Goal: Task Accomplishment & Management: Manage account settings

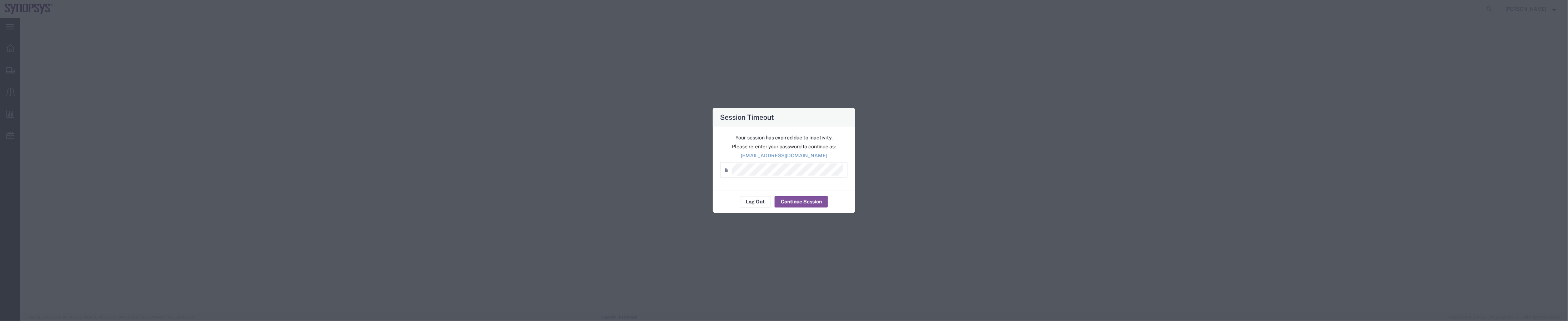
select select "63204"
select select "63142"
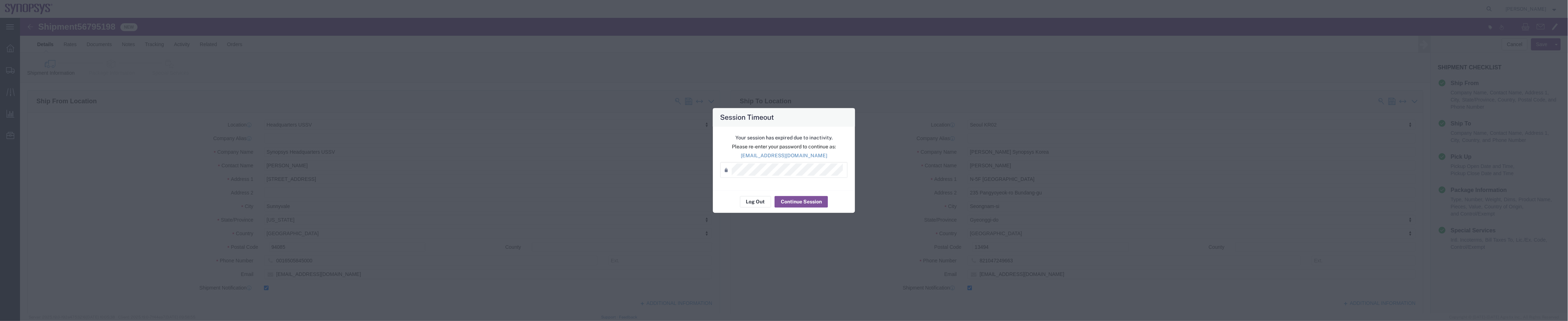
click at [775, 175] on div "Password *" at bounding box center [784, 170] width 127 height 16
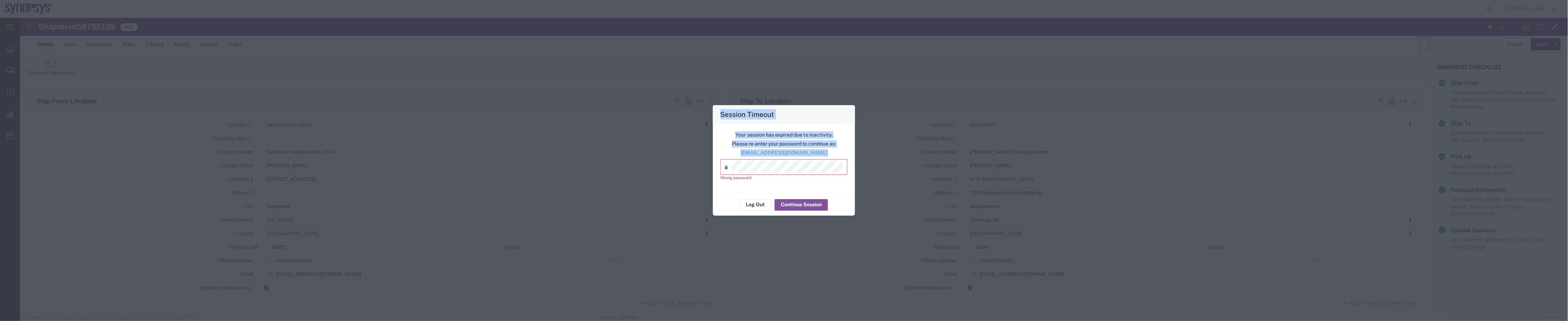
drag, startPoint x: 810, startPoint y: 157, endPoint x: 649, endPoint y: 158, distance: 161.0
click at [646, 158] on div "Session Timeout Your session has expired due to inactivity. Please re-enter you…" at bounding box center [784, 160] width 1568 height 321
click at [616, 169] on div "Session Timeout Your session has expired due to inactivity. Please re-enter you…" at bounding box center [784, 160] width 1568 height 321
click at [594, 163] on div "Session Timeout Your session has expired due to inactivity. Please re-enter you…" at bounding box center [784, 160] width 1568 height 321
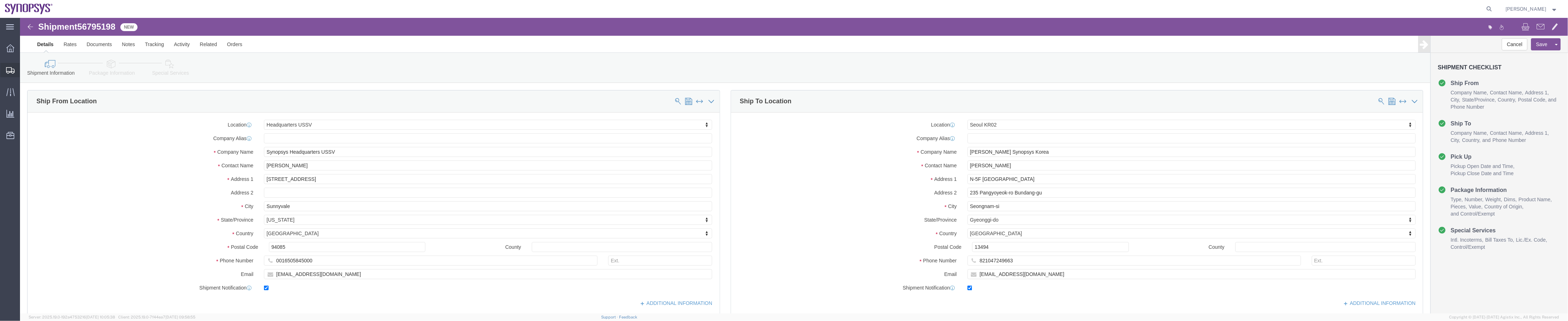
click at [0, 0] on span "Shipment Manager" at bounding box center [0, 0] width 0 height 0
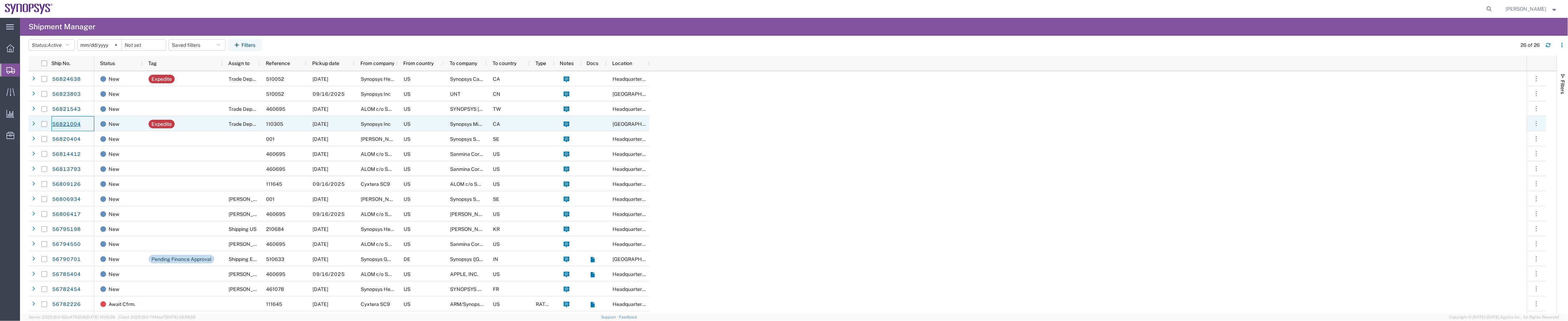
click at [79, 122] on link "56821004" at bounding box center [66, 124] width 29 height 12
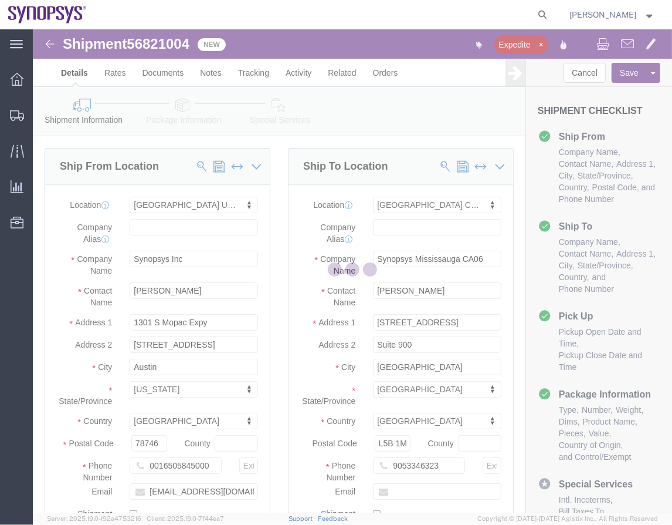
select select "63180"
select select "63078"
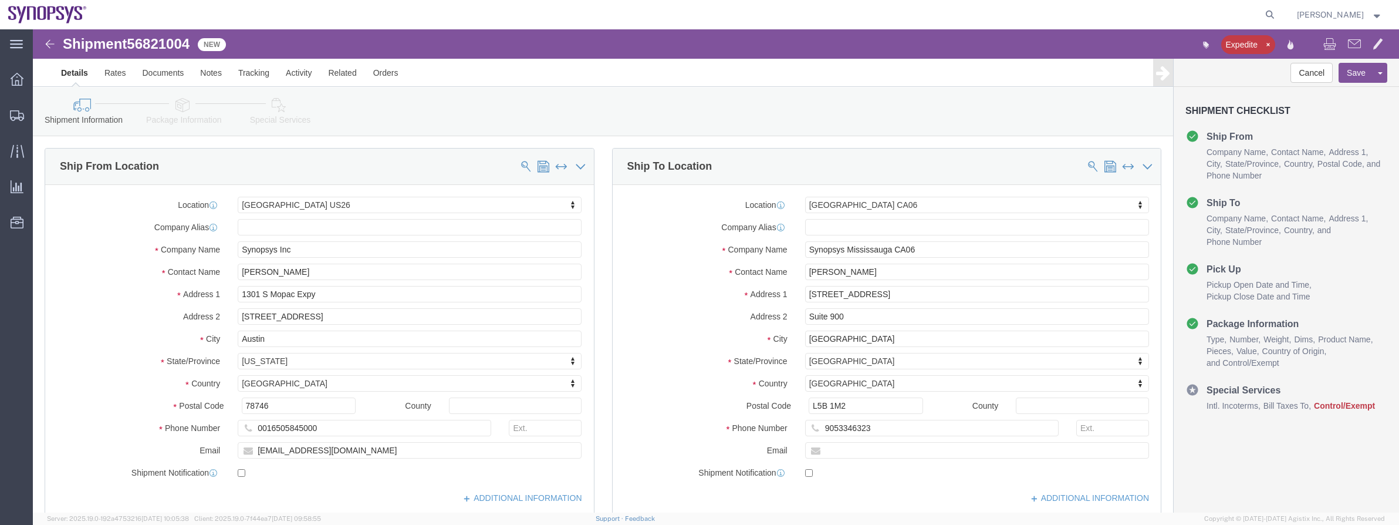
click link "Package Information"
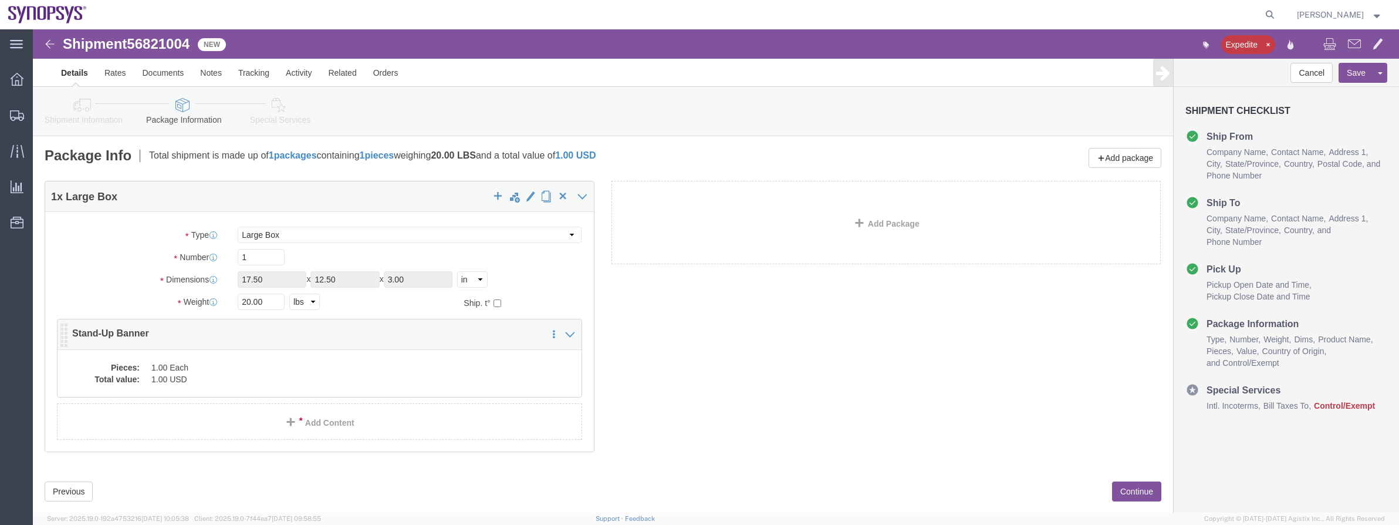
click div "Pieces: 1.00 Each Total value: 1.00 USD"
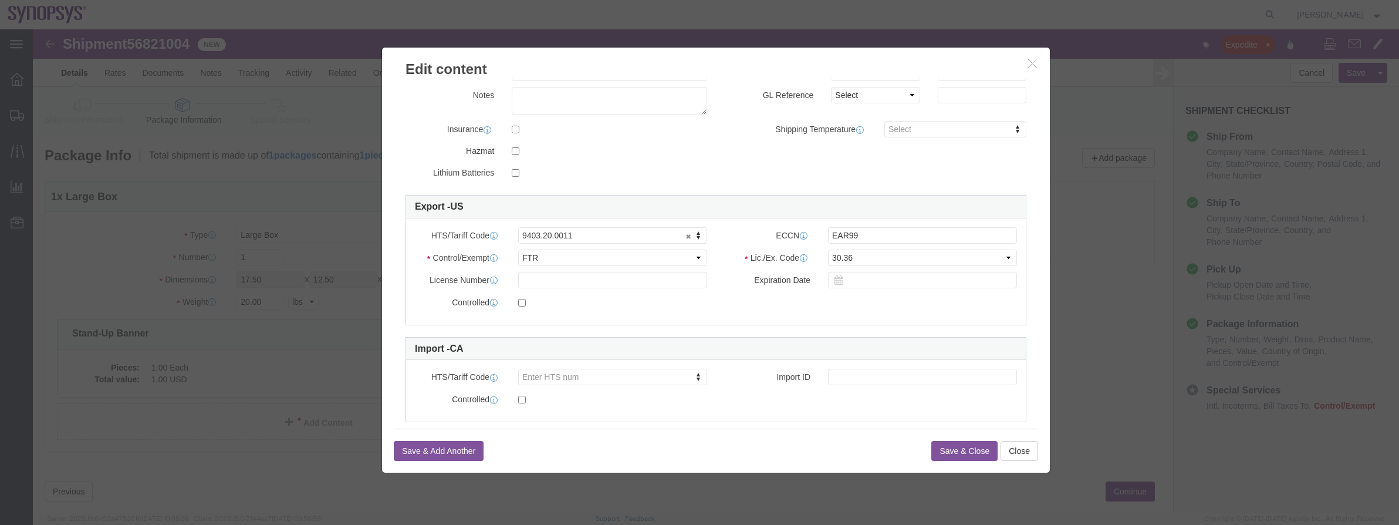
scroll to position [235, 0]
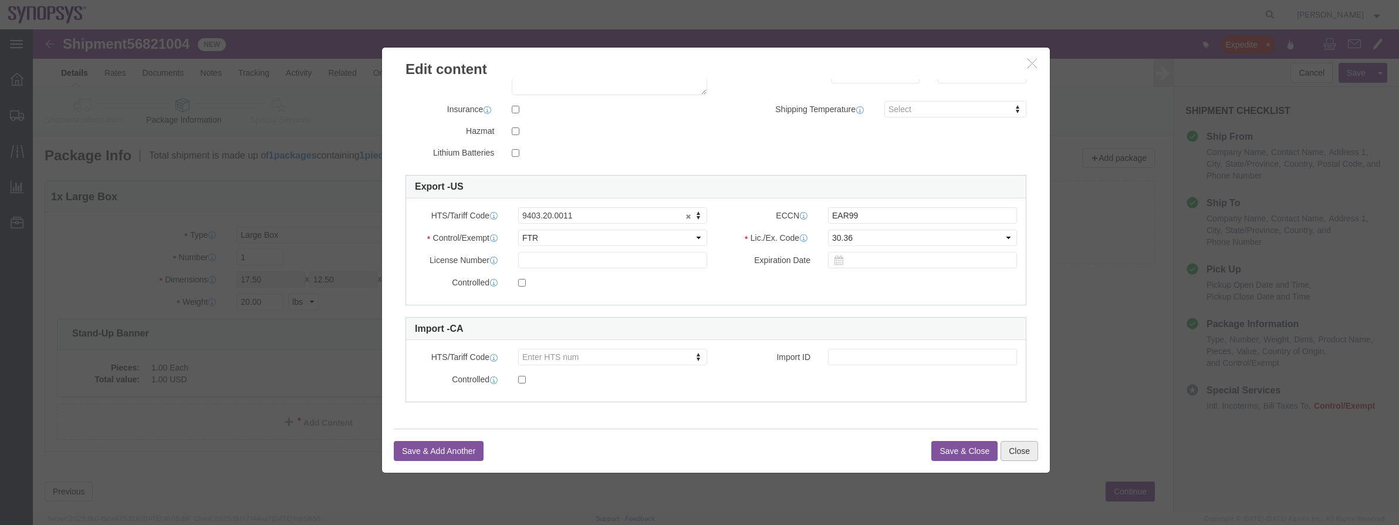
click button "Close"
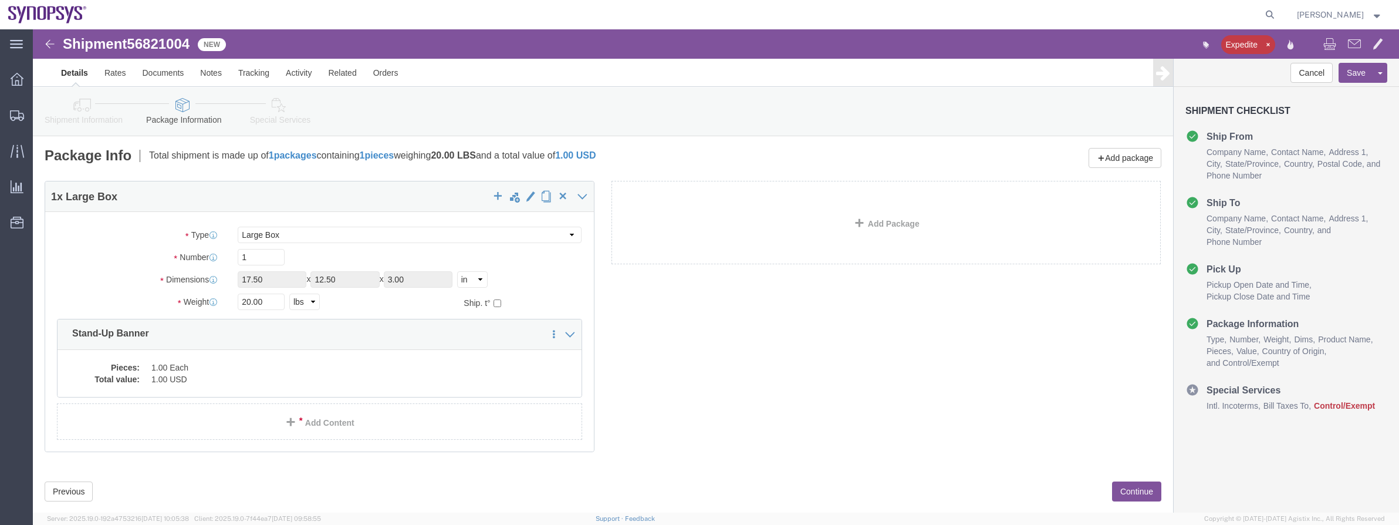
scroll to position [24, 0]
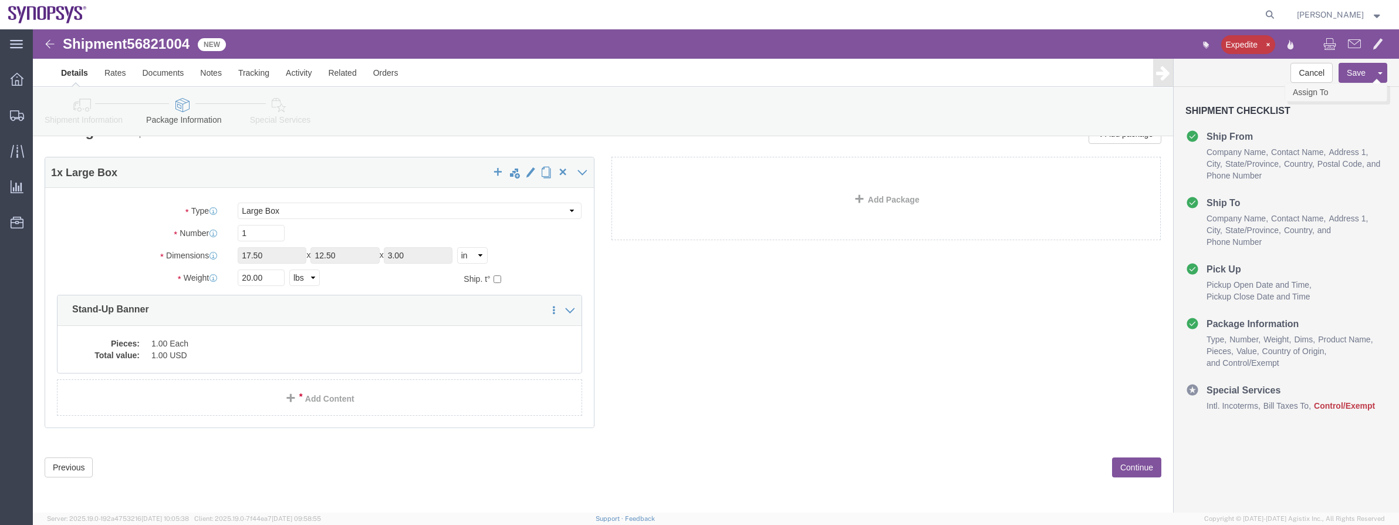
click link "Assign To"
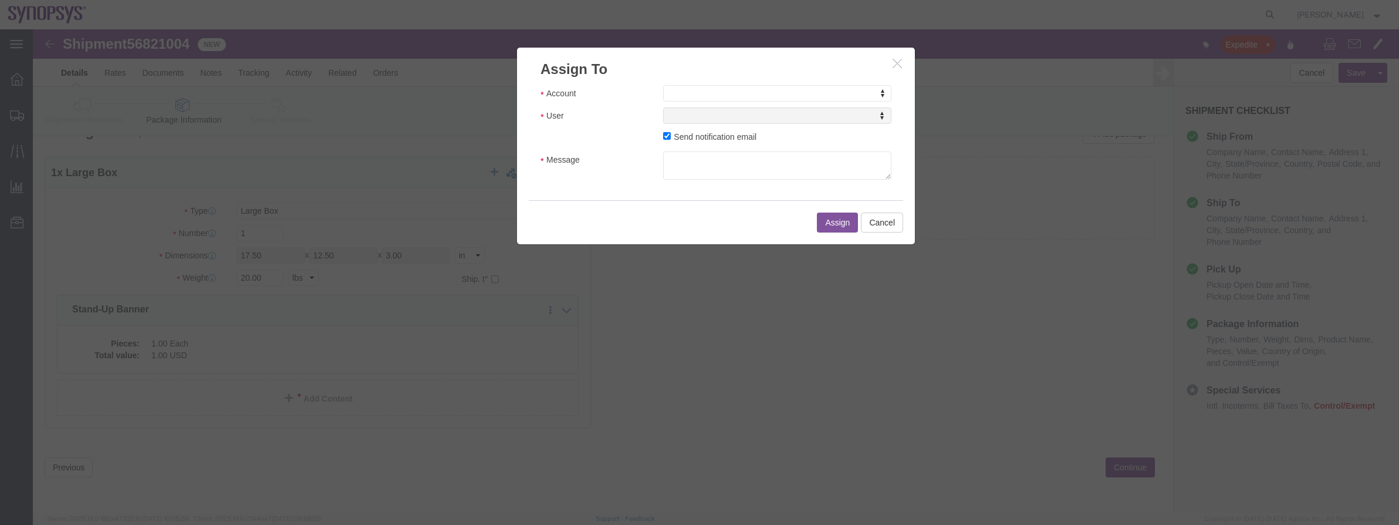
click div "Account Account Account Sanmina Synopsys User User User Send notification email…"
select select "117156"
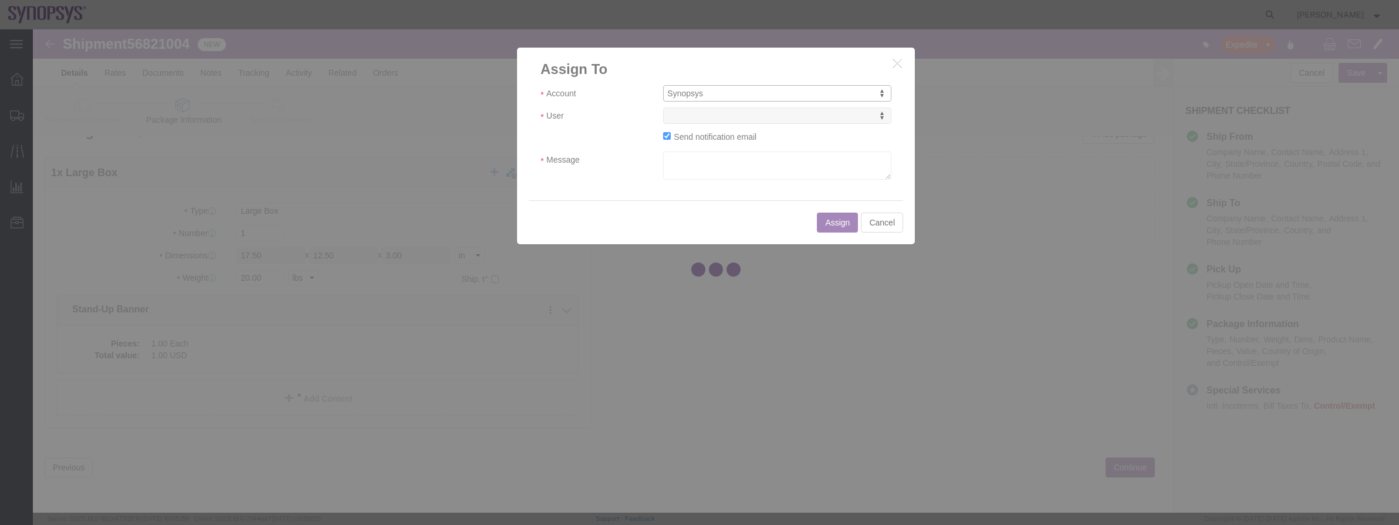
select select
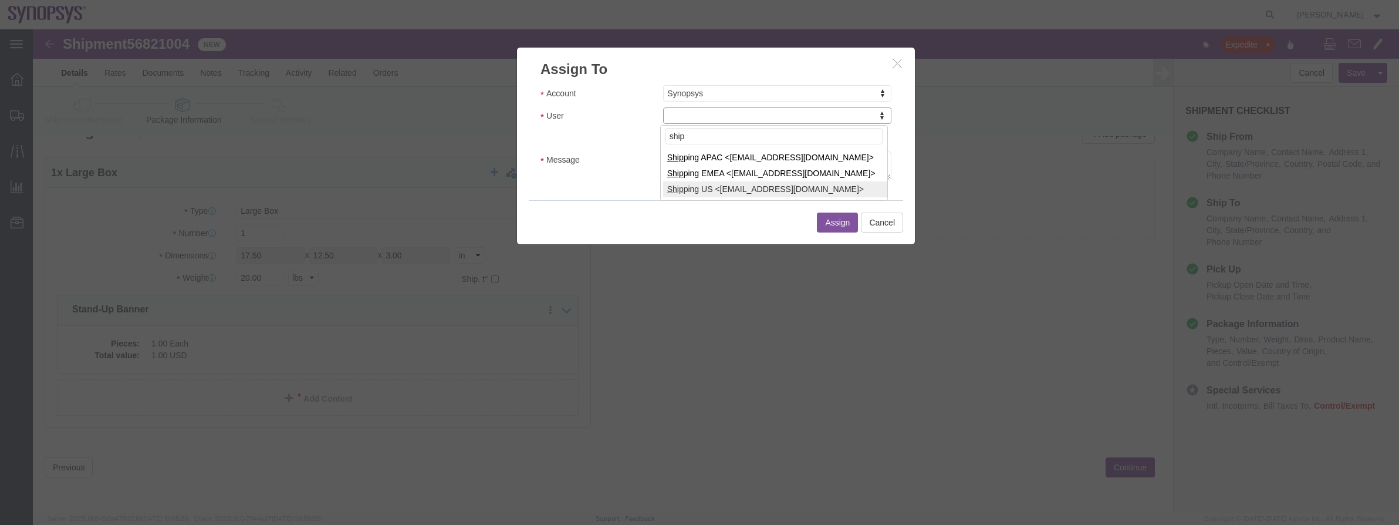
type input "ship"
select select "100122"
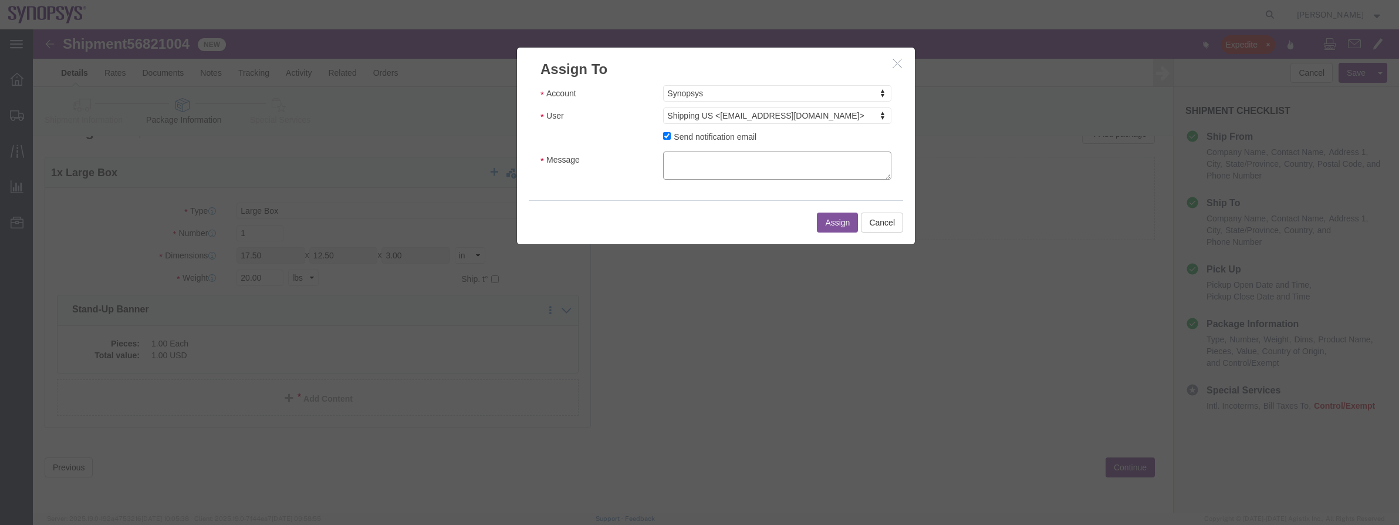
click textarea "Message"
type textarea "a"
click button "Assign"
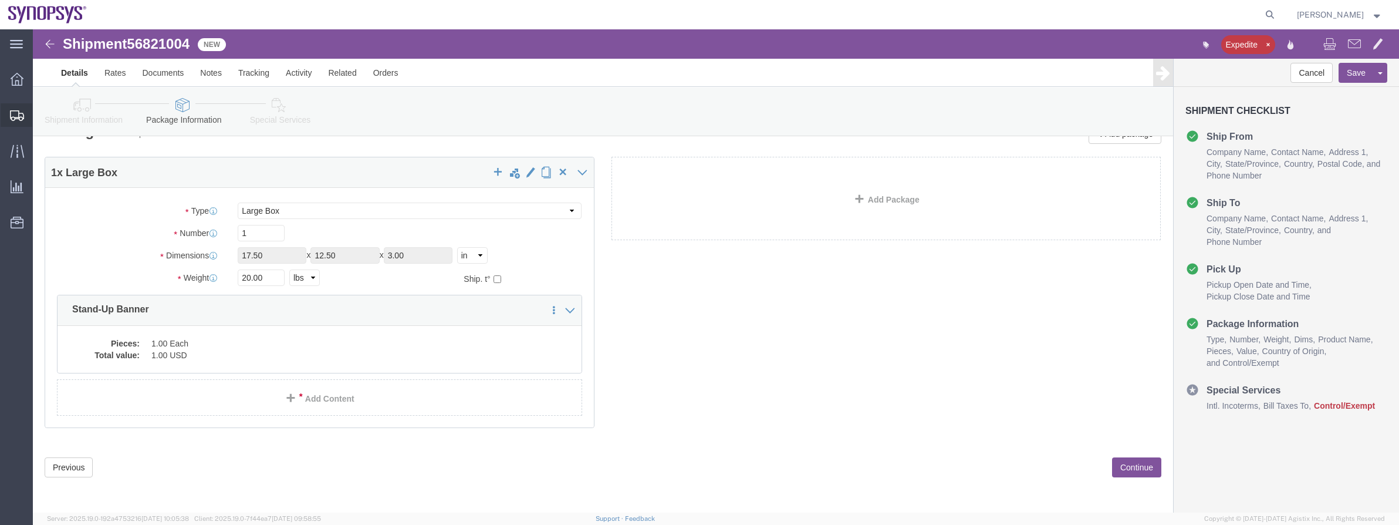
click at [0, 0] on span "Shipment Manager" at bounding box center [0, 0] width 0 height 0
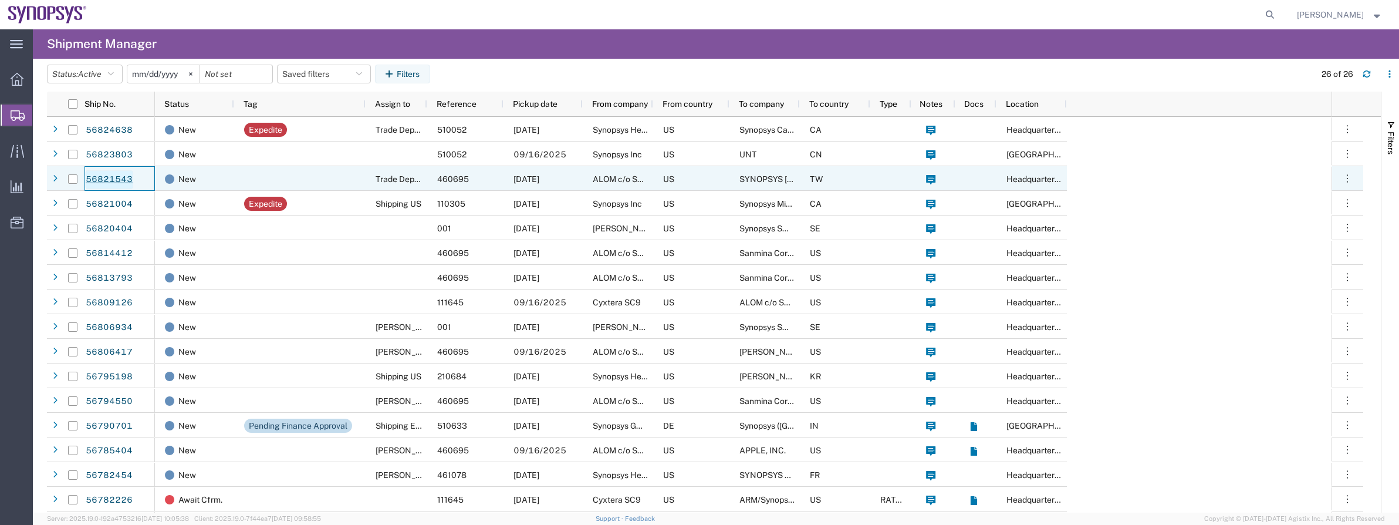
click at [123, 180] on link "56821543" at bounding box center [109, 179] width 48 height 19
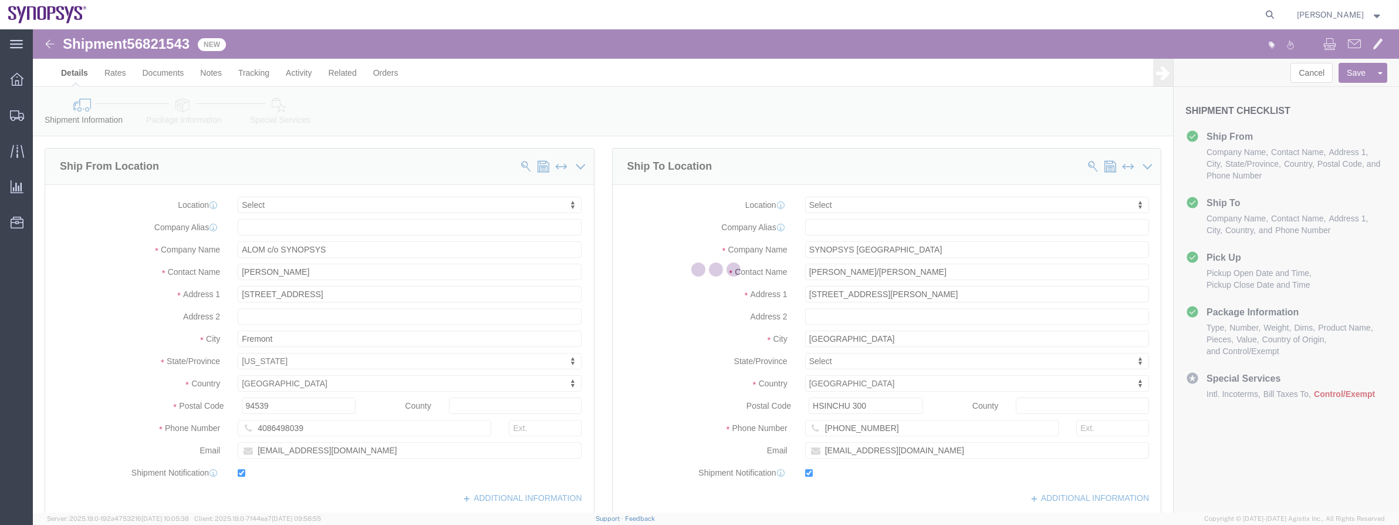
select select
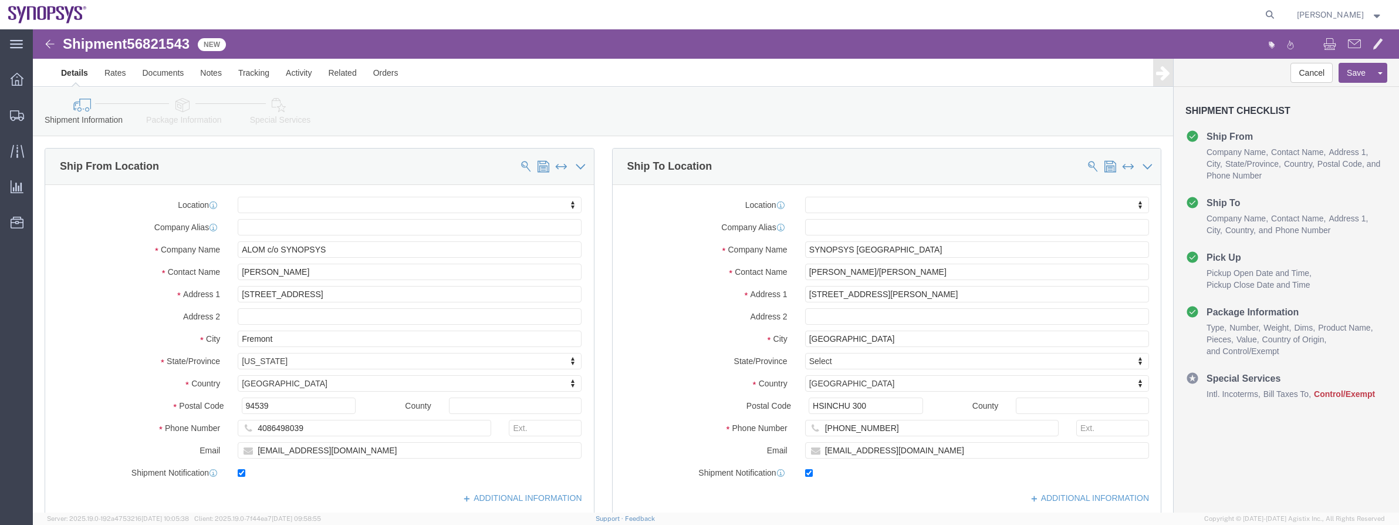
click icon
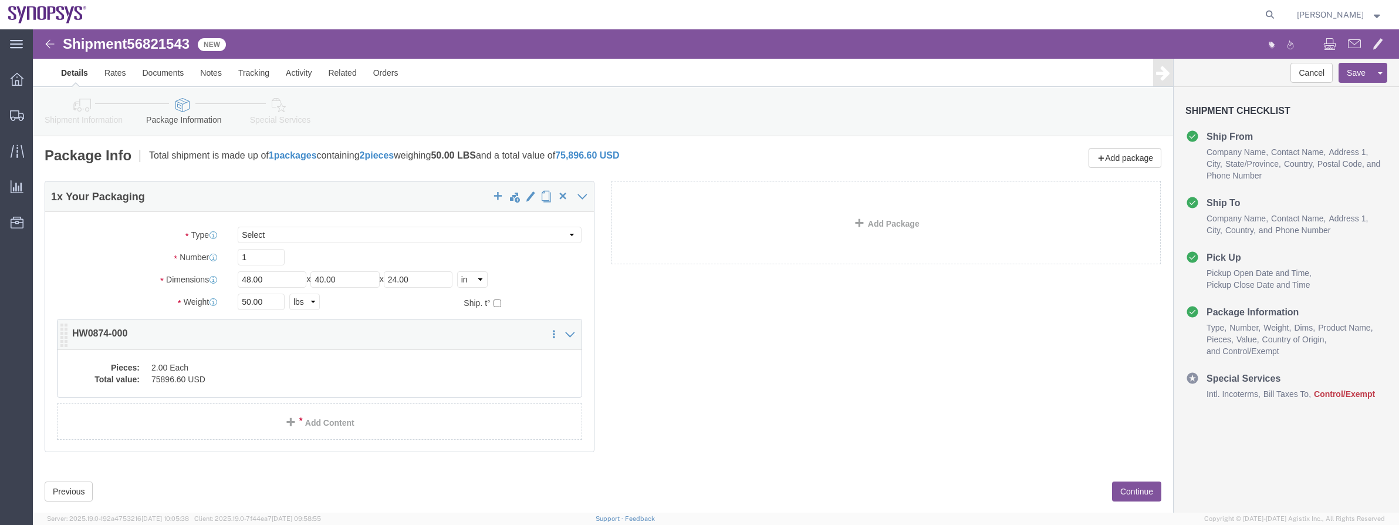
click div "Pieces: 2.00 Each Total value: 75896.60 USD"
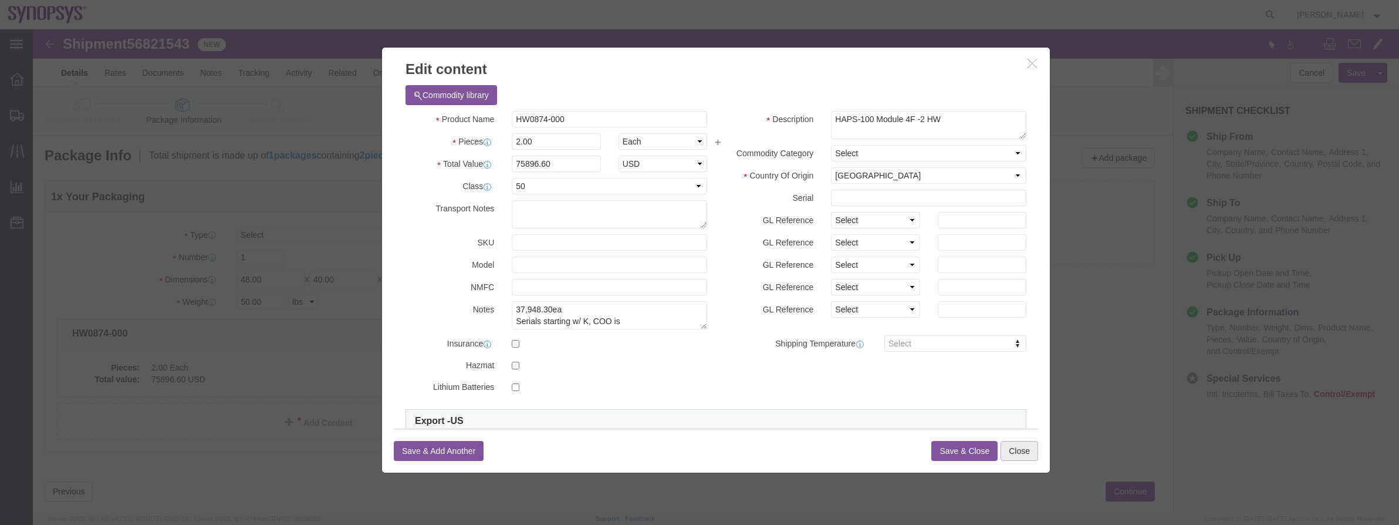
click button "Close"
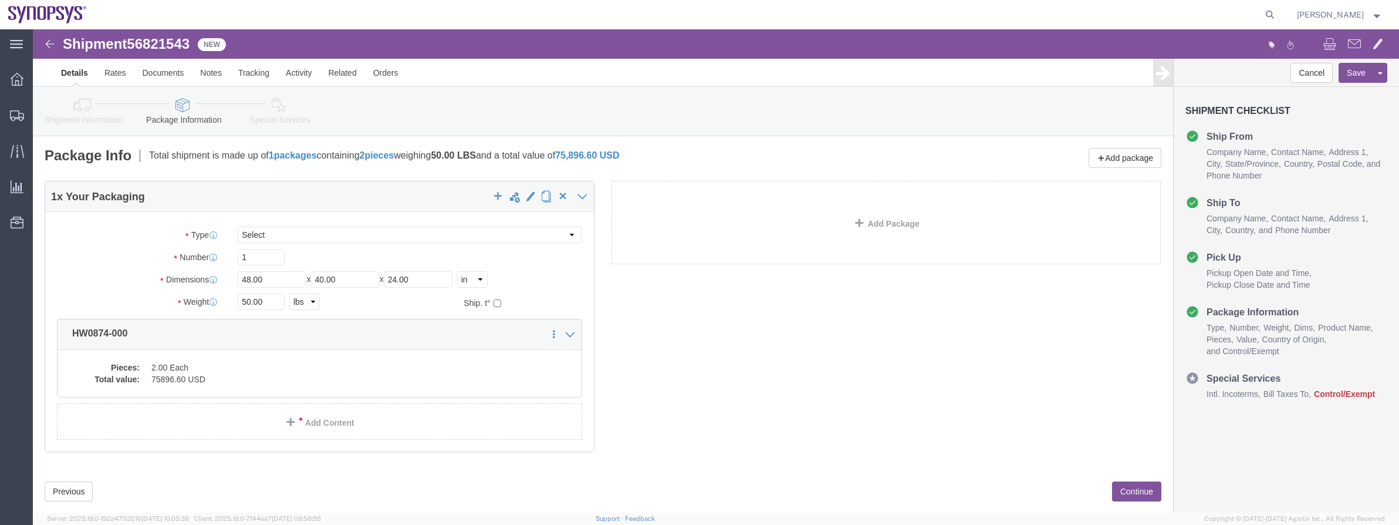
click icon
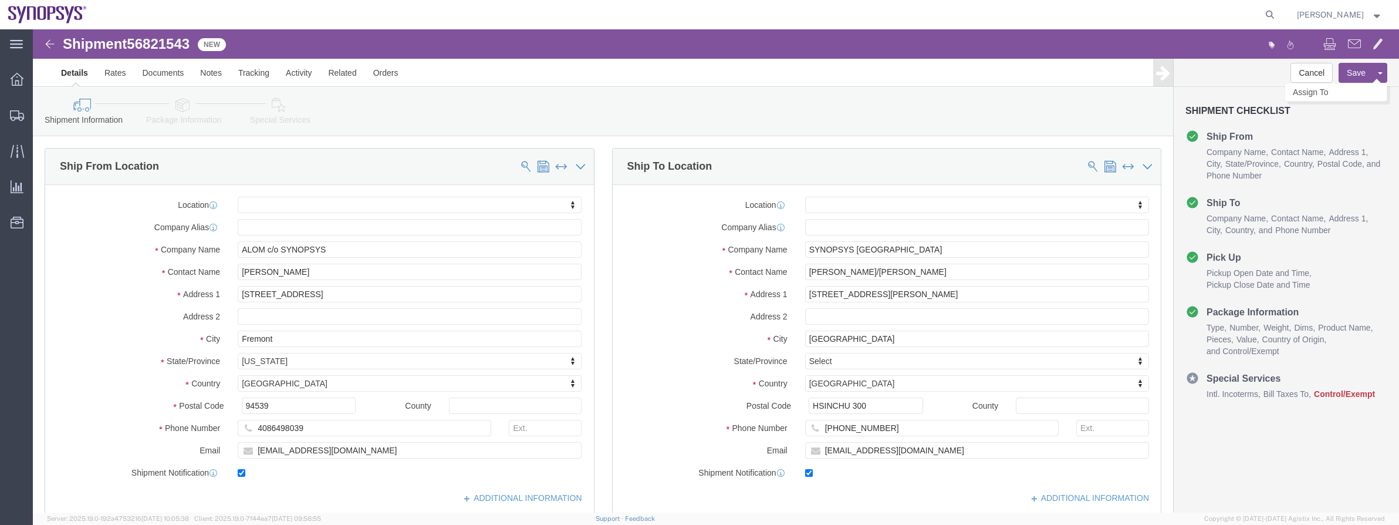
click button
click link "Assign To"
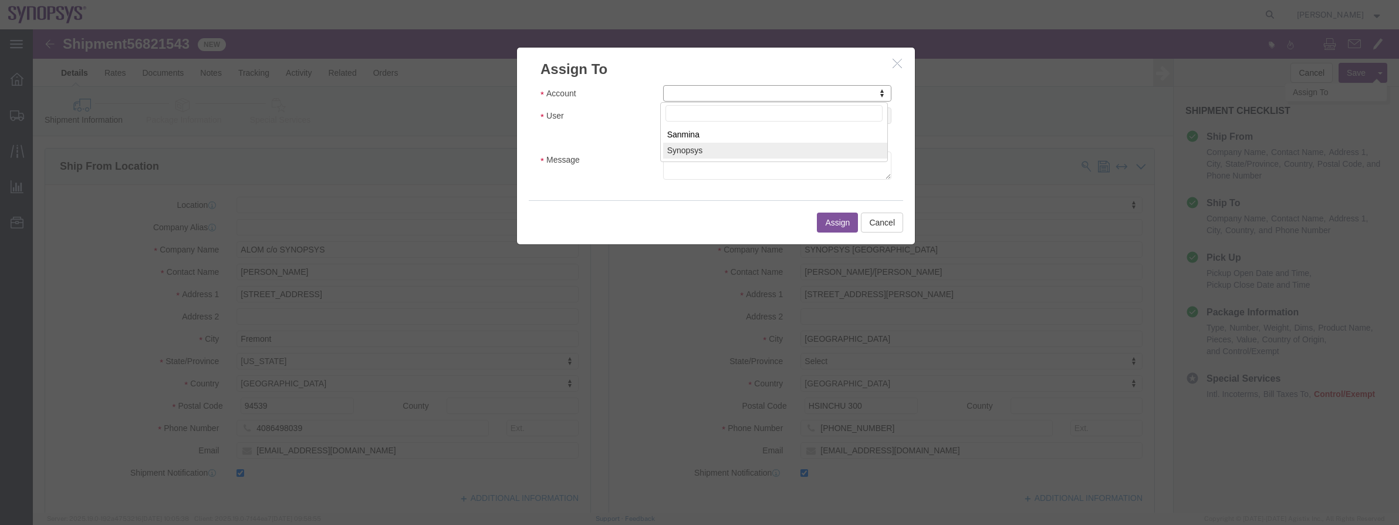
select select "117156"
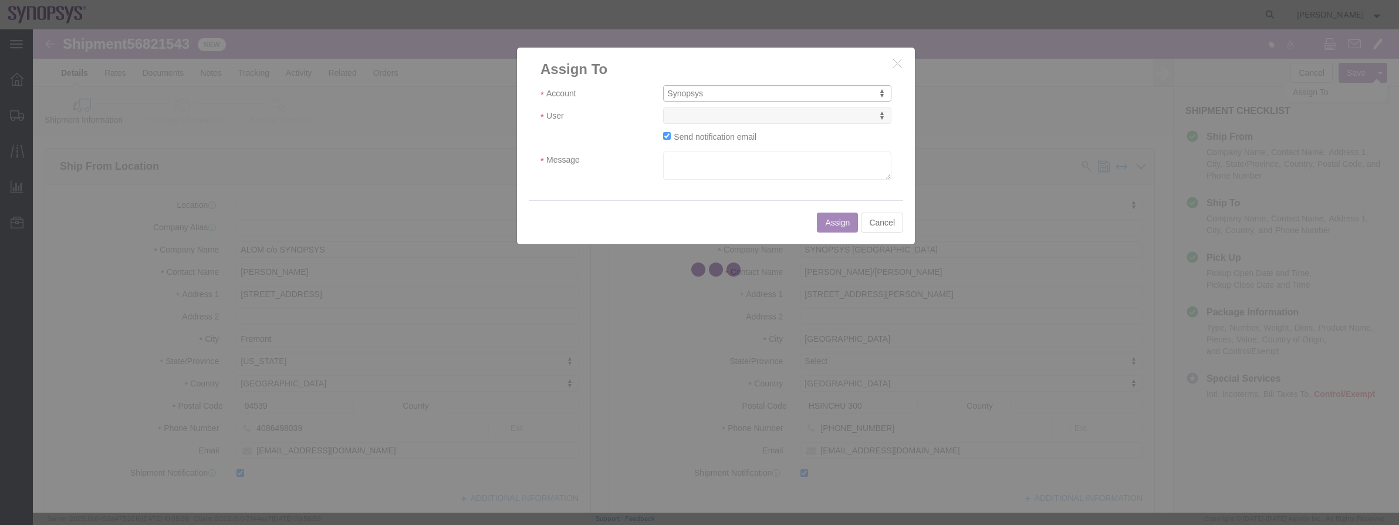
click at [732, 124] on div at bounding box center [716, 270] width 1366 height 483
select select
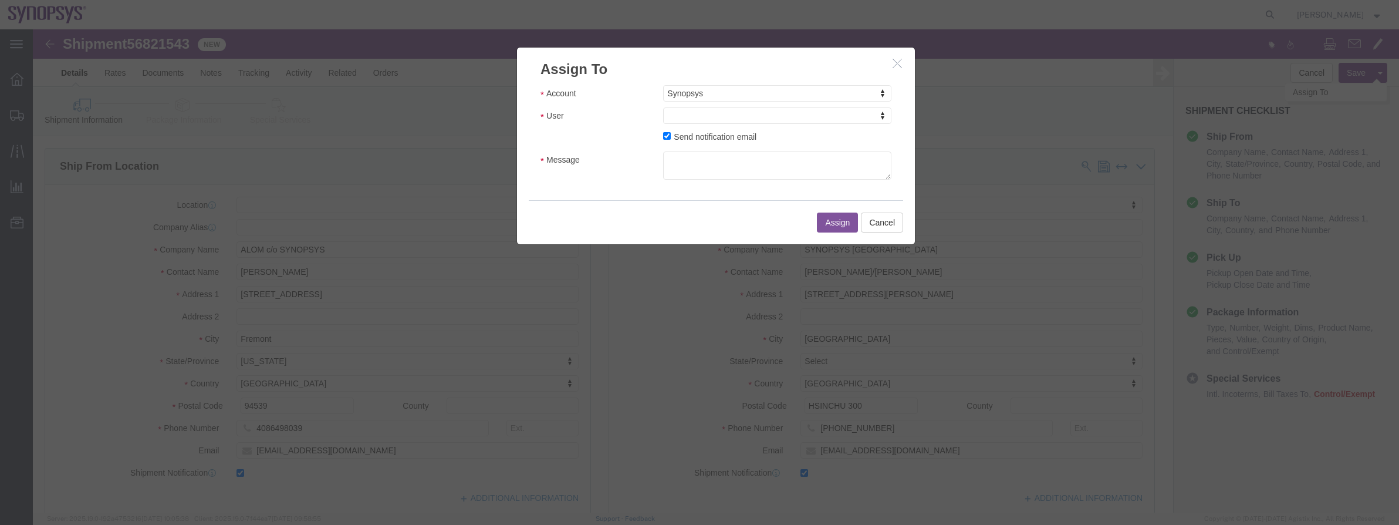
click div "Account Synopsys Account Sanmina Synopsys User User User [PERSON_NAME] <[EMAIL_…"
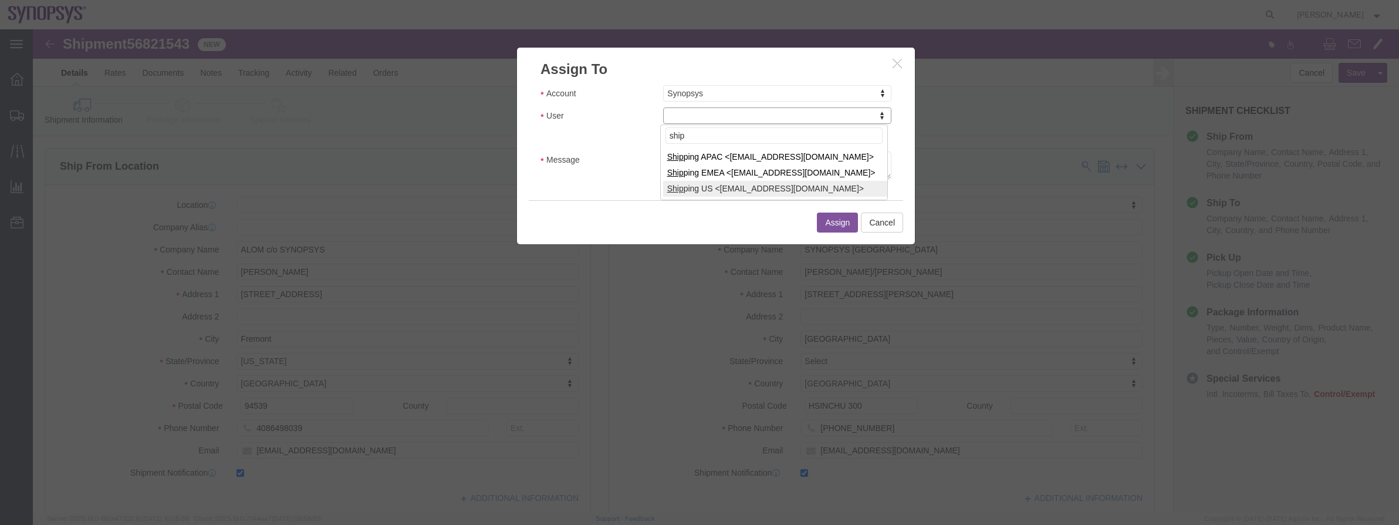
type input "ship"
select select "100122"
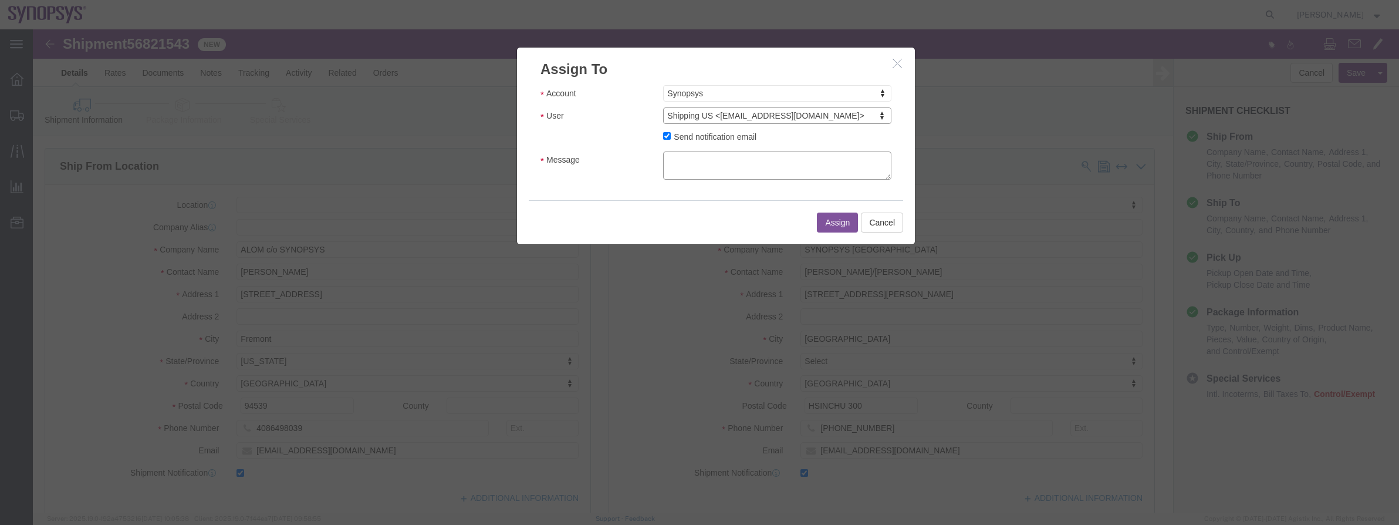
click textarea "Message"
type textarea "a"
click button "Assign"
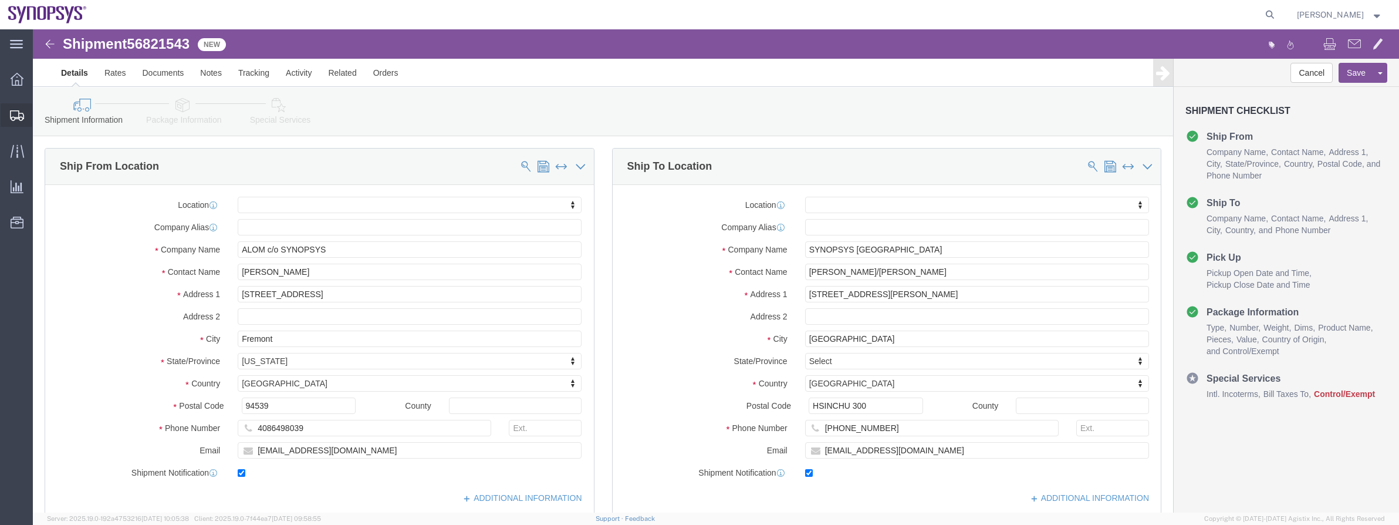
click at [0, 0] on span "Shipment Manager" at bounding box center [0, 0] width 0 height 0
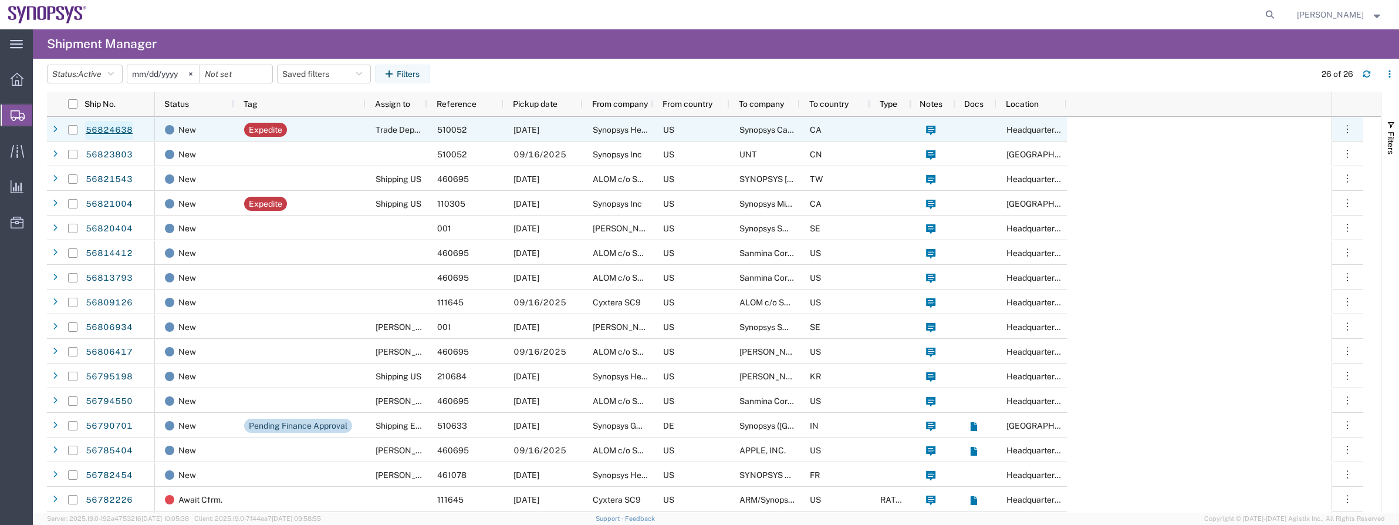
click at [126, 126] on link "56824638" at bounding box center [109, 130] width 48 height 19
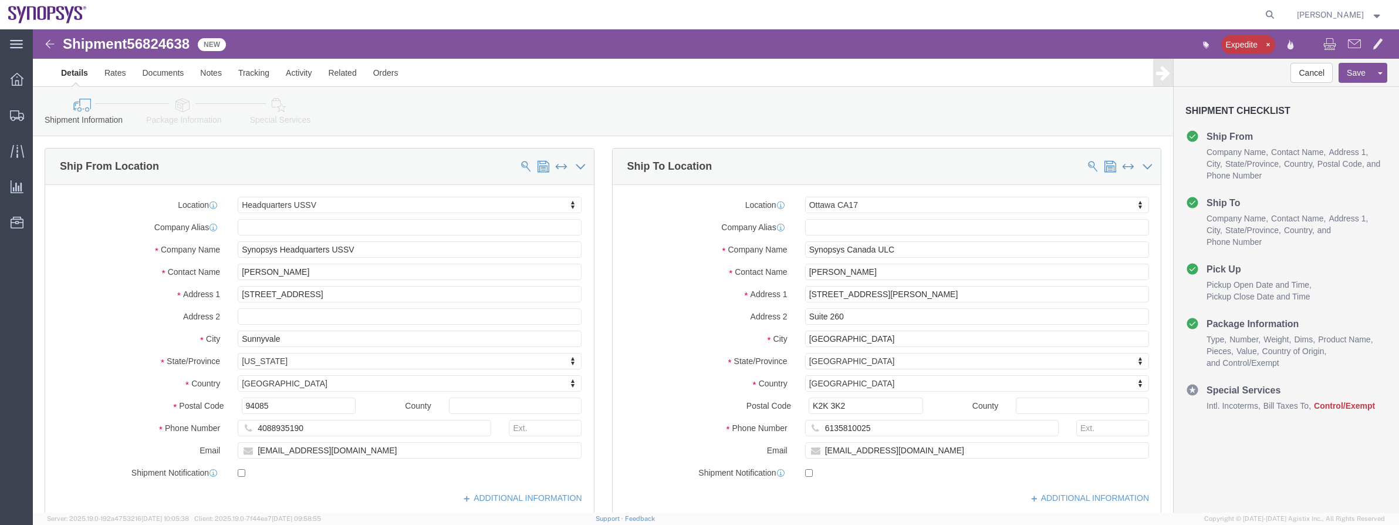
select select "63204"
select select "63081"
click div "Expedite"
click link "Assign To"
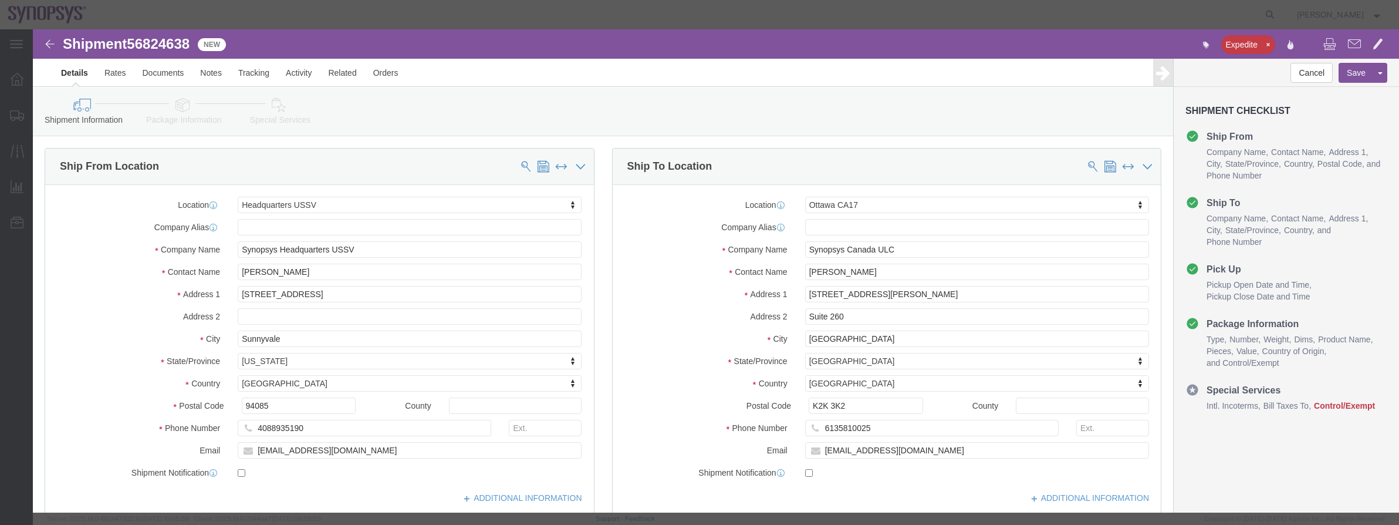
select select
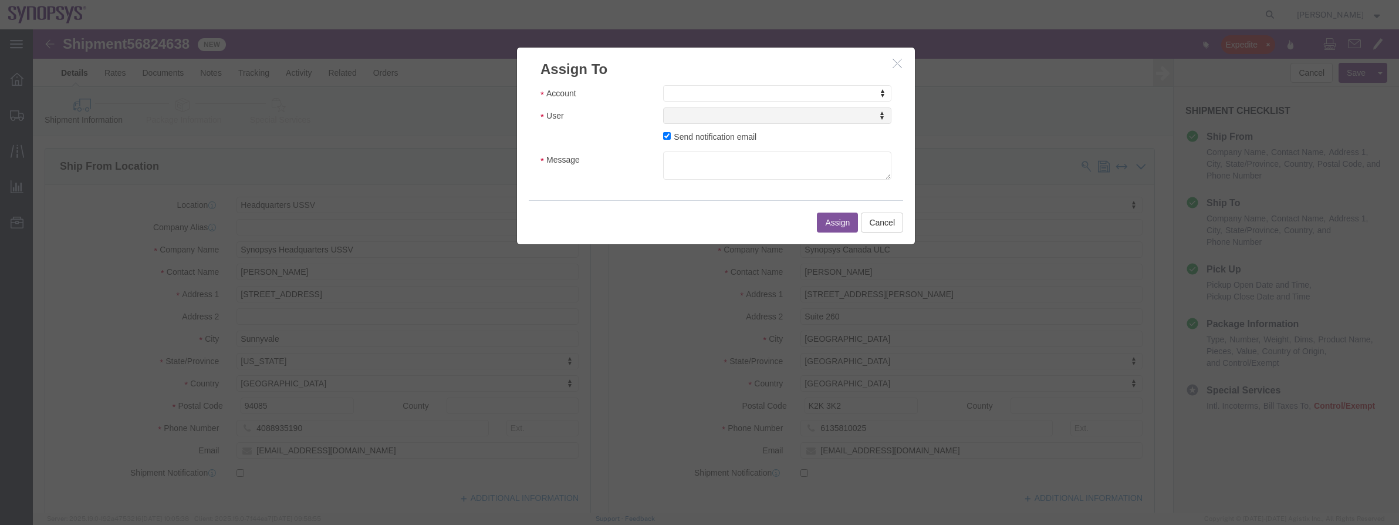
click icon "button"
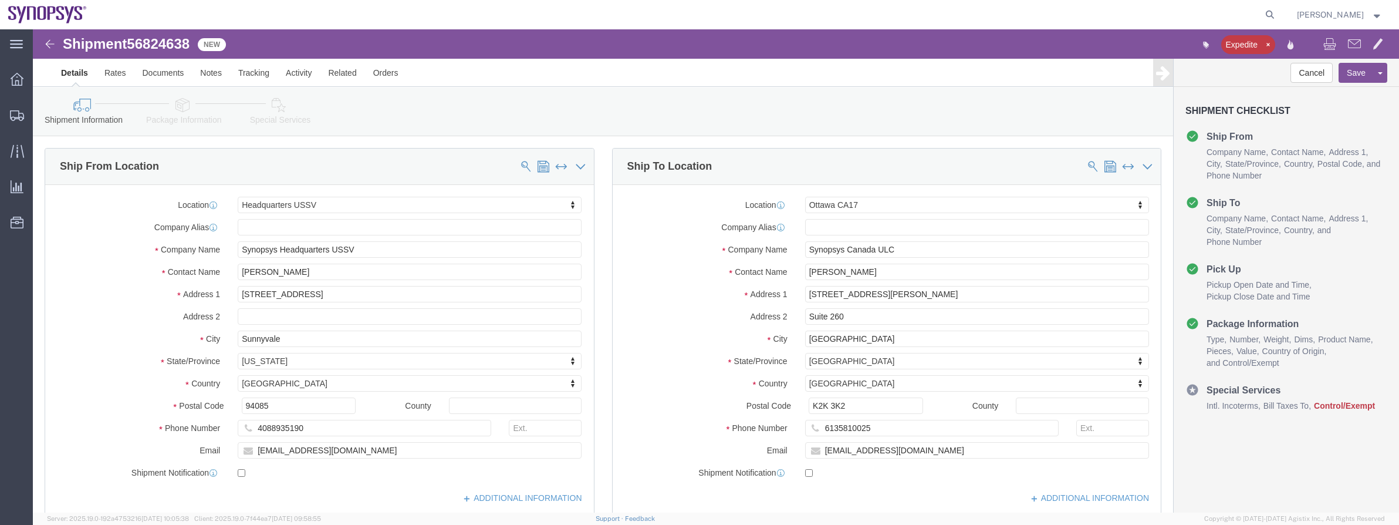
click icon
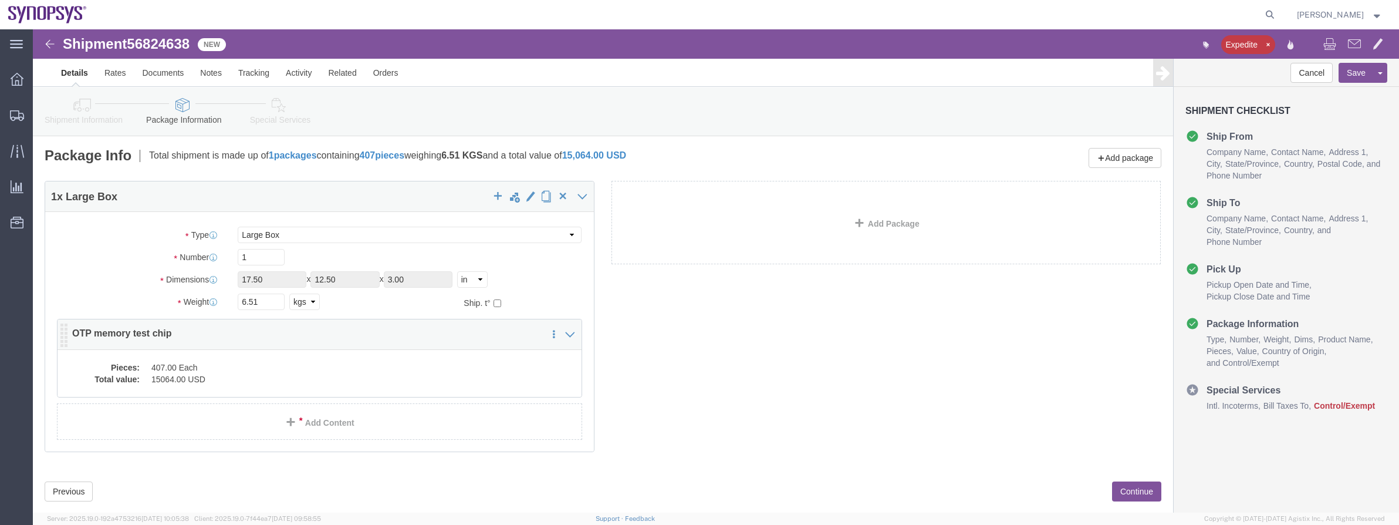
click div "Pieces: 407.00 Each Total value: 15064.00 USD"
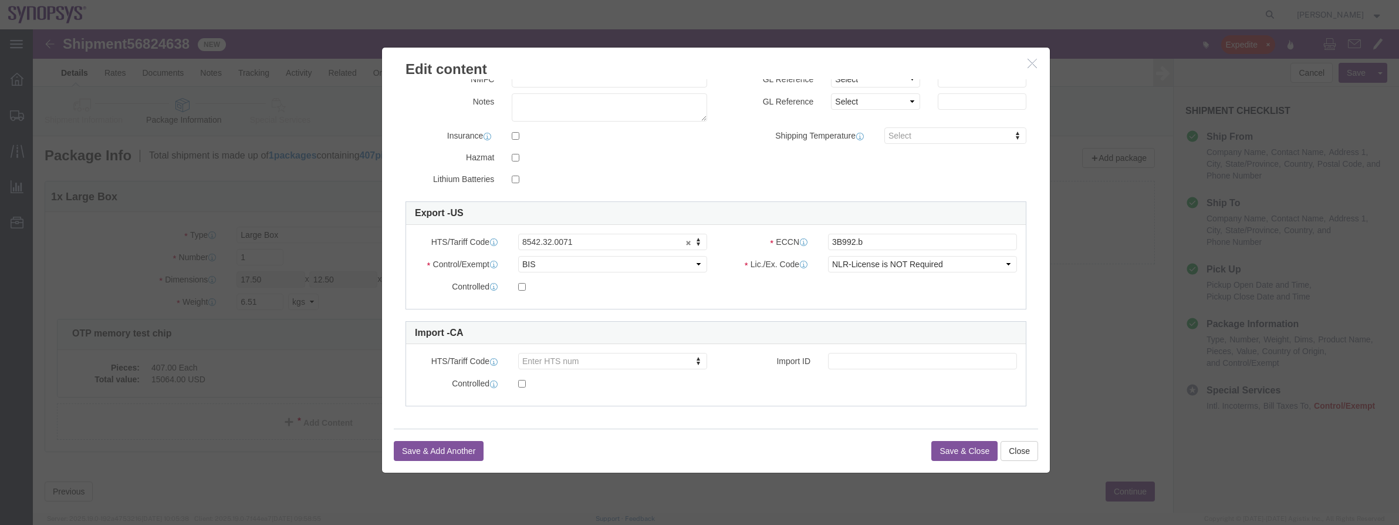
scroll to position [213, 0]
drag, startPoint x: 996, startPoint y: 31, endPoint x: 1077, endPoint y: 20, distance: 81.7
click icon "button"
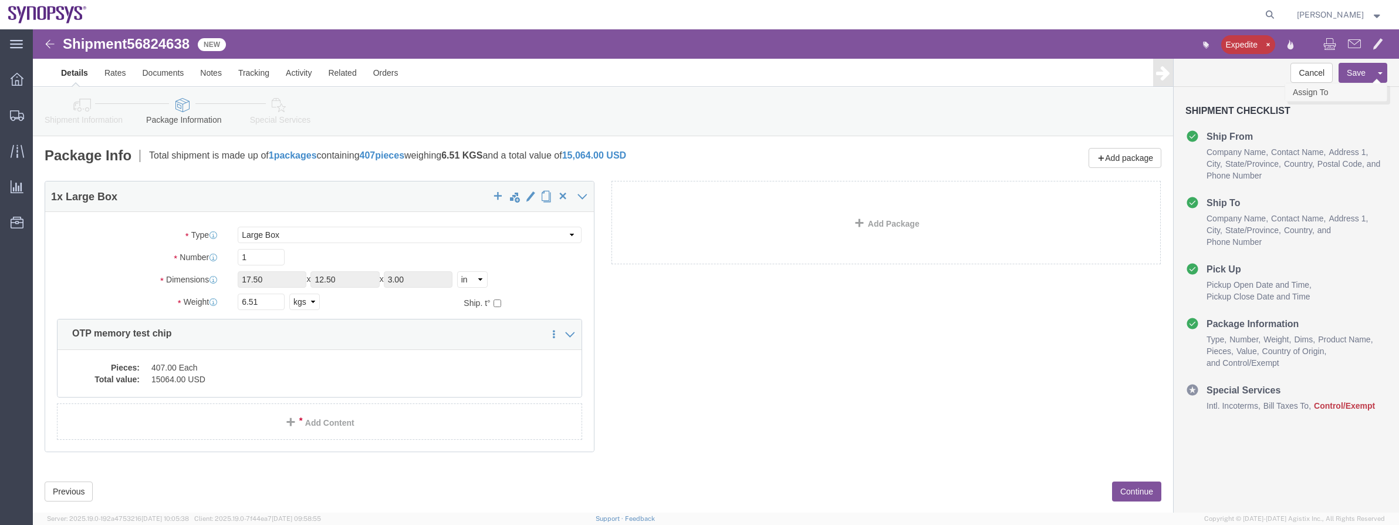
click link "Assign To"
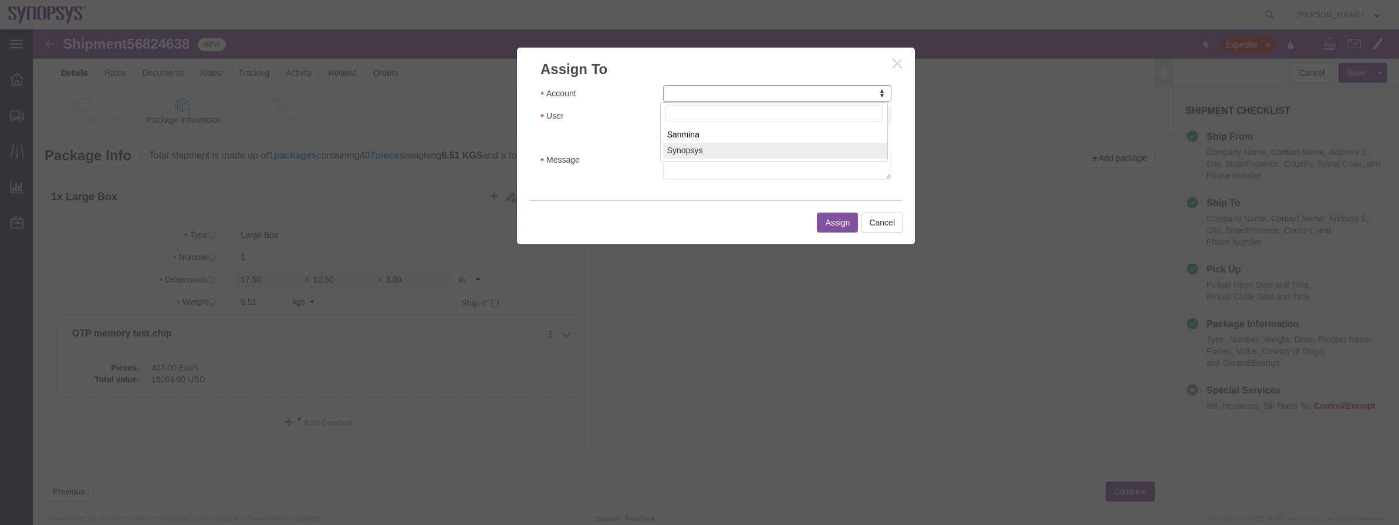
select select "117156"
select select
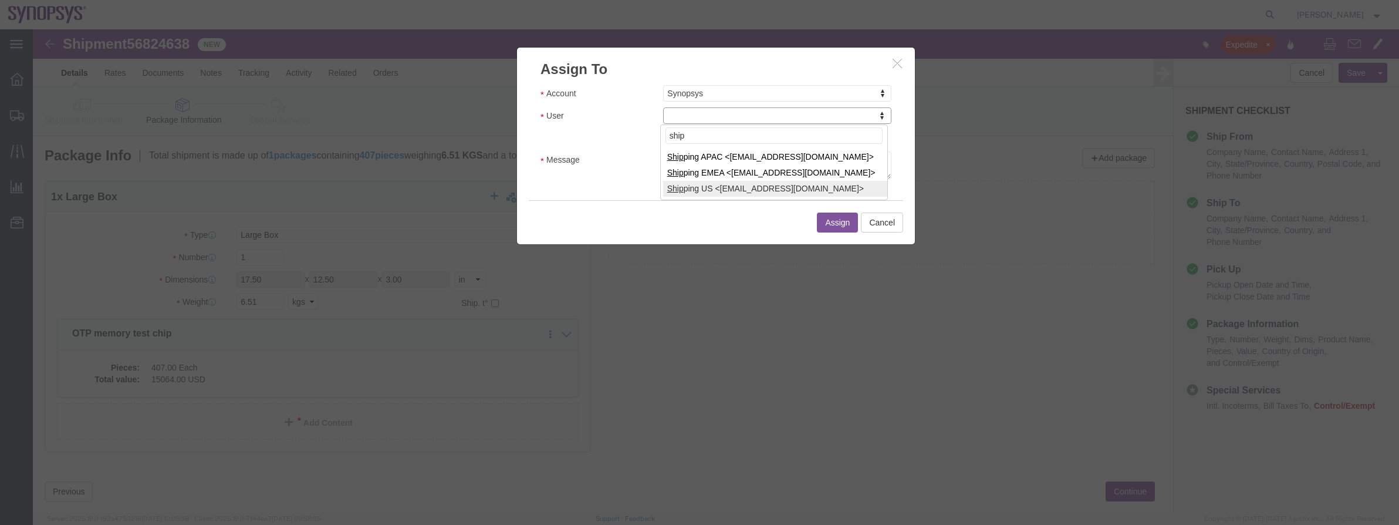
type input "ship"
select select "100122"
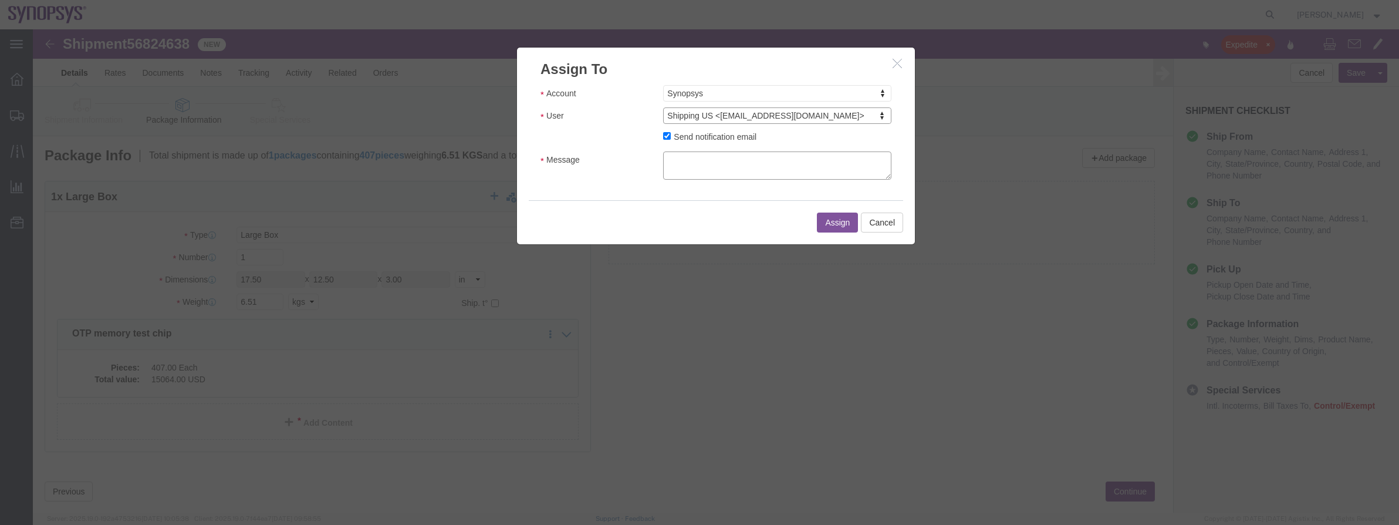
click textarea "Message"
type textarea "a"
click button "Assign"
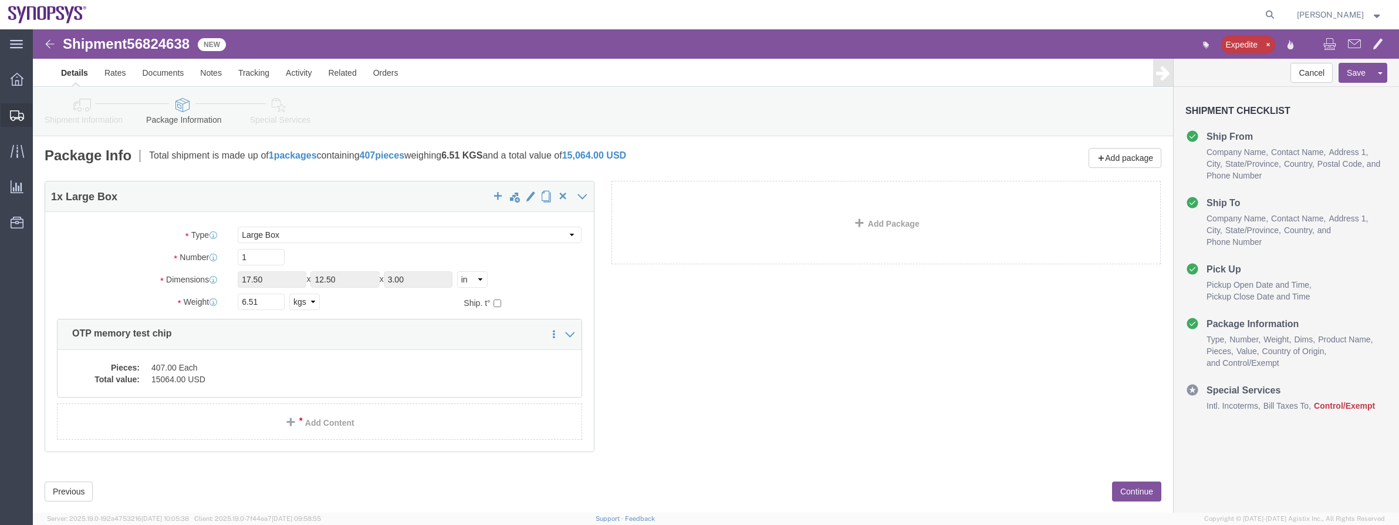
click at [0, 0] on span "Shipment Manager" at bounding box center [0, 0] width 0 height 0
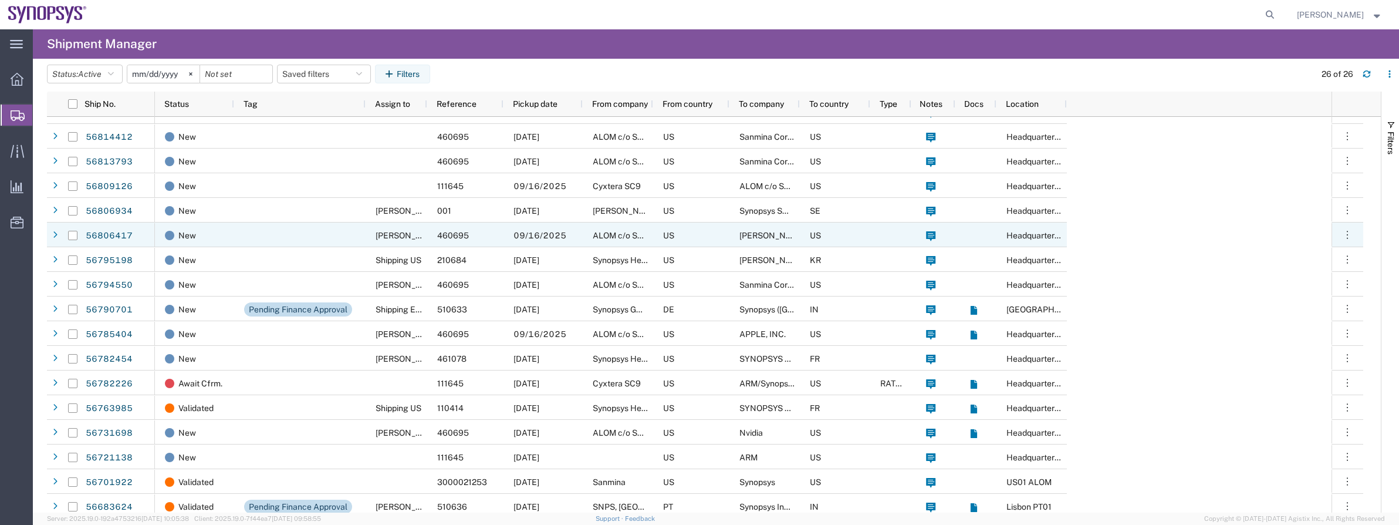
scroll to position [117, 0]
